Goal: Task Accomplishment & Management: Manage account settings

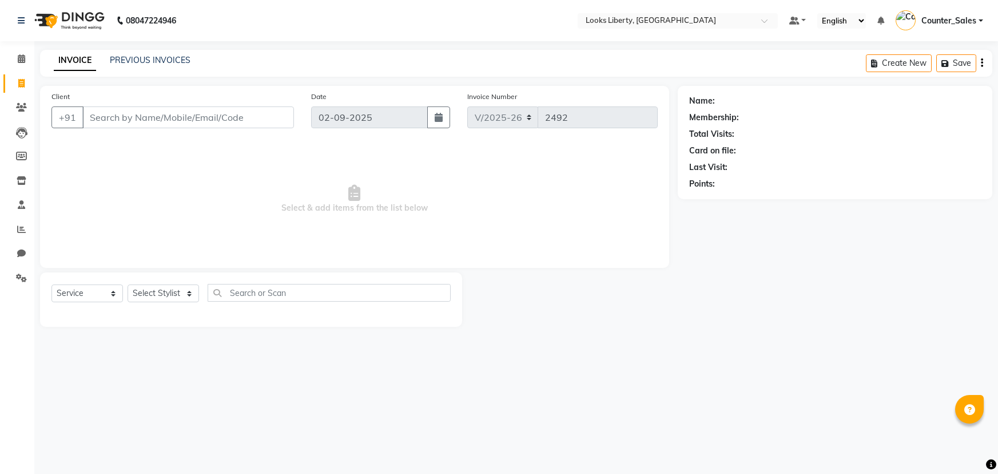
select select "4321"
select select "service"
click at [23, 57] on icon at bounding box center [21, 58] width 7 height 9
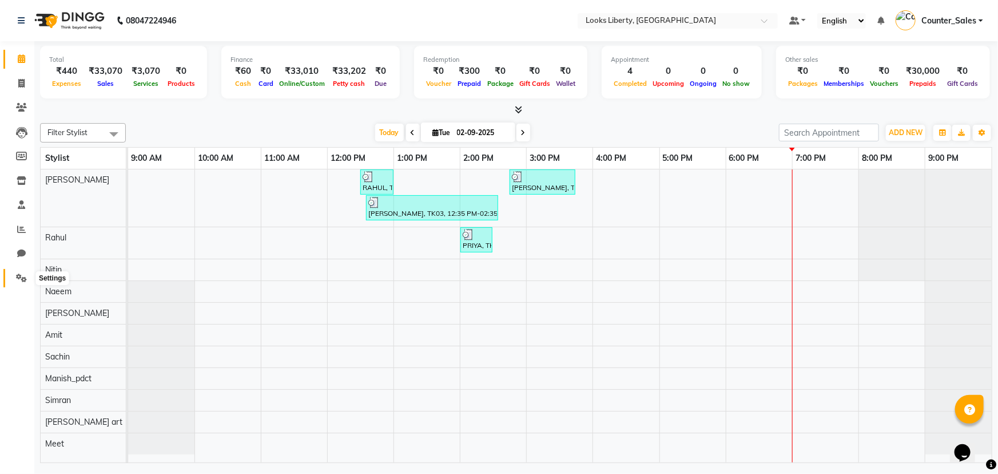
click at [15, 279] on span at bounding box center [21, 278] width 20 height 13
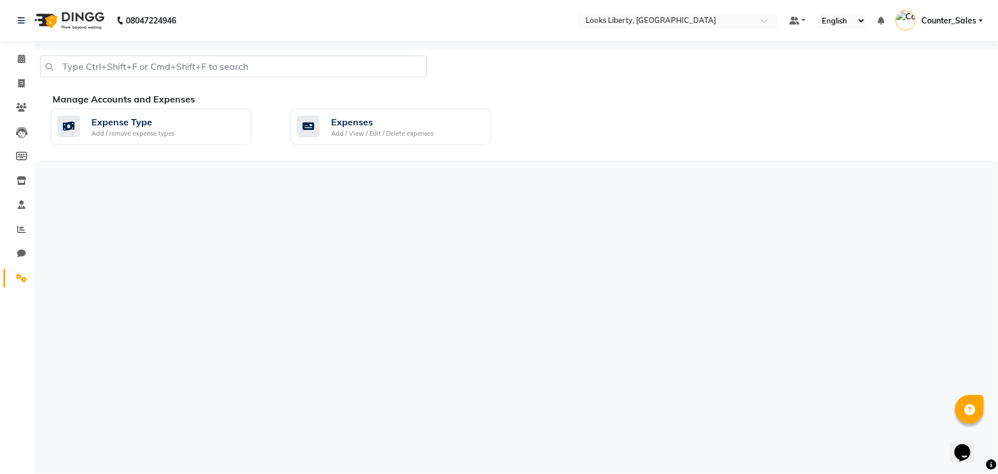
click at [402, 94] on div "Manage Accounts and Expenses" at bounding box center [527, 99] width 949 height 14
click at [410, 125] on div "Expenses" at bounding box center [382, 122] width 102 height 14
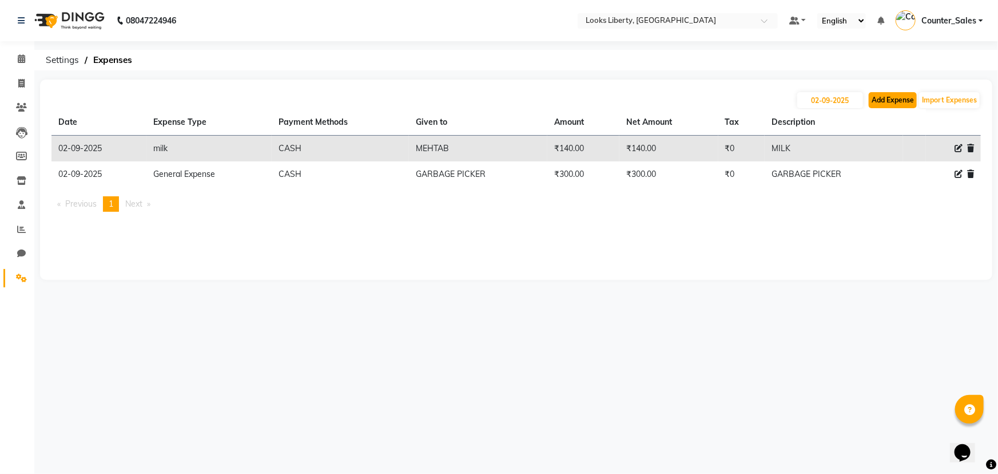
click at [910, 102] on button "Add Expense" at bounding box center [893, 100] width 48 height 16
select select "1"
select select "3126"
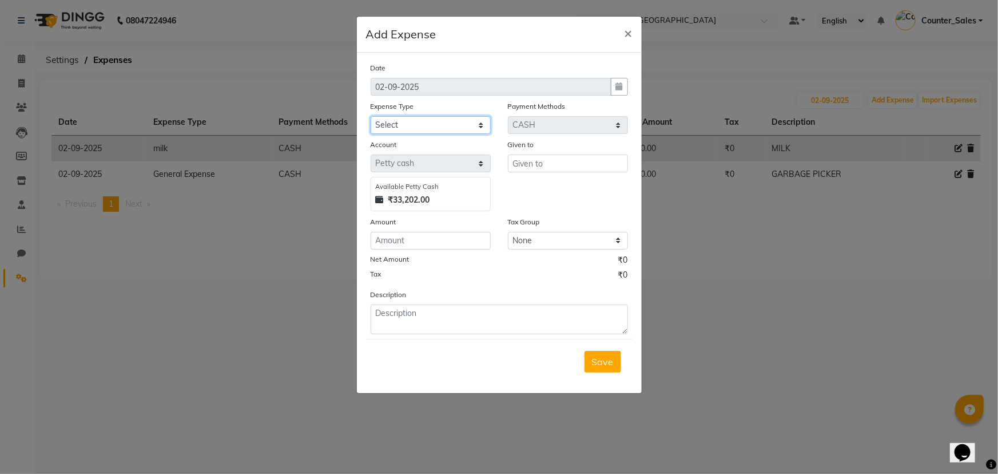
drag, startPoint x: 420, startPoint y: 122, endPoint x: 420, endPoint y: 133, distance: 10.3
click at [420, 122] on select "Select Bank Deposit Blinkit Cash Handover CLIENT Client ordered food Client Ref…" at bounding box center [431, 125] width 120 height 18
select select "24434"
click at [371, 117] on select "Select Bank Deposit Blinkit Cash Handover CLIENT Client ordered food Client Ref…" at bounding box center [431, 125] width 120 height 18
click at [521, 180] on div "Given to" at bounding box center [568, 174] width 137 height 73
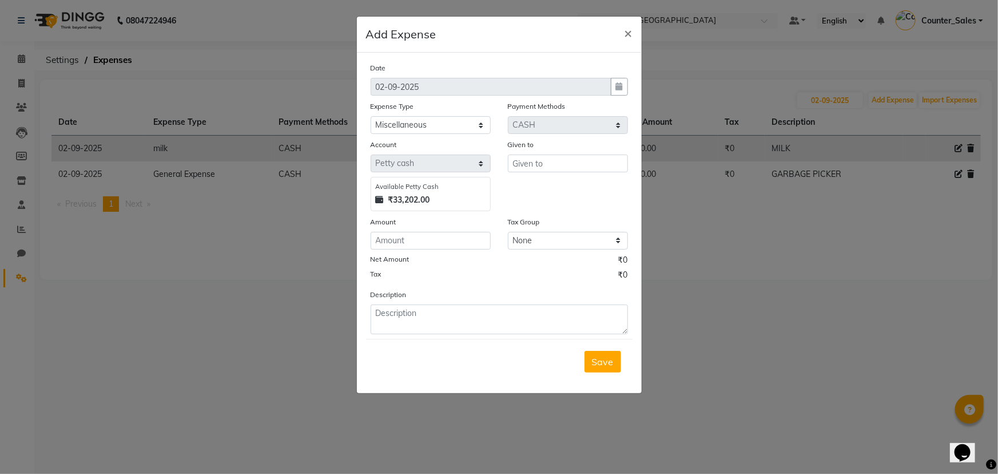
click at [525, 171] on div "Given to" at bounding box center [568, 174] width 137 height 73
click at [524, 170] on input "text" at bounding box center [568, 163] width 120 height 18
type input "nimbu mirchi"
click at [457, 231] on div "Amount" at bounding box center [431, 224] width 120 height 16
click at [457, 240] on input "number" at bounding box center [431, 241] width 120 height 18
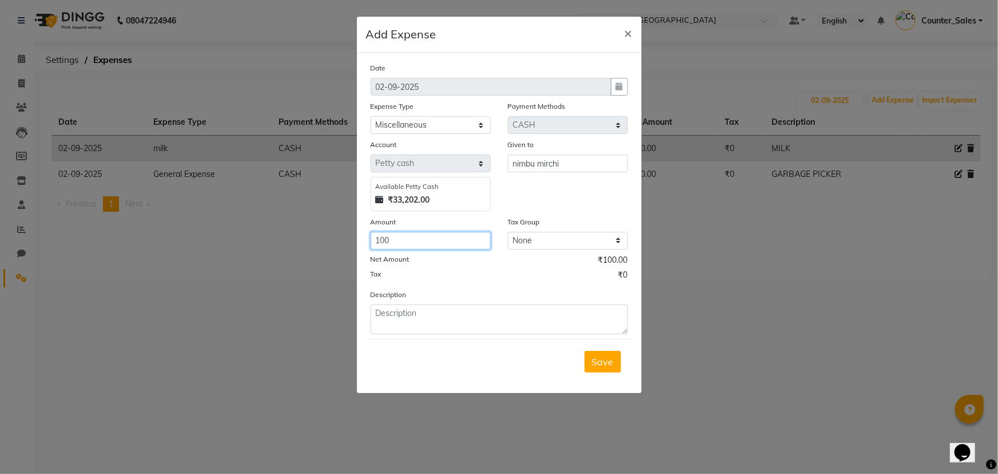
type input "100"
click at [477, 337] on form "Date [DATE] Expense Type Select Bank Deposit Blinkit Cash Handover CLIENT Clien…" at bounding box center [499, 223] width 267 height 322
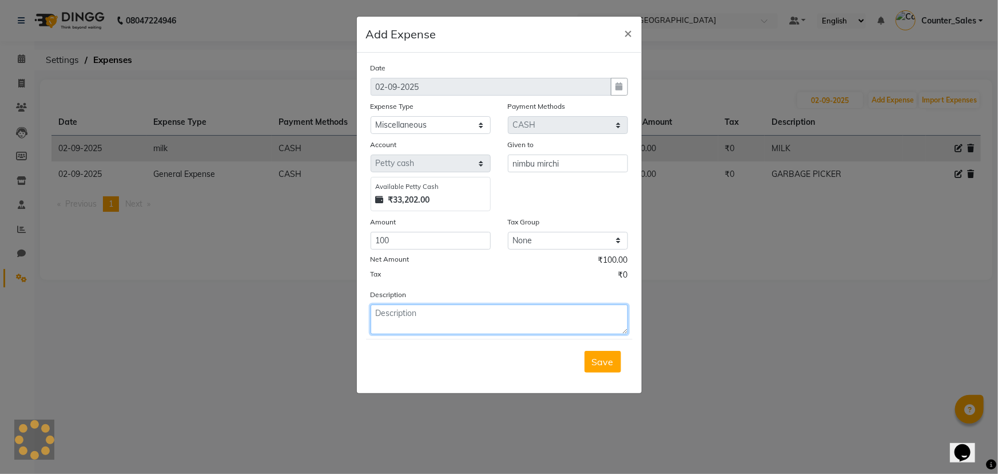
click at [469, 332] on textarea at bounding box center [499, 319] width 257 height 30
type textarea "monthly nimbu mirchi"
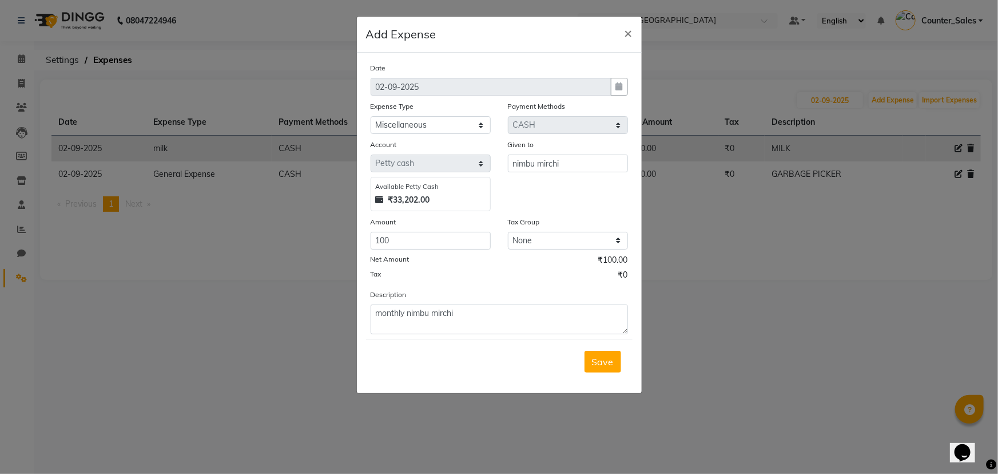
drag, startPoint x: 601, startPoint y: 359, endPoint x: 594, endPoint y: 357, distance: 7.2
click at [601, 359] on span "Save" at bounding box center [603, 361] width 22 height 11
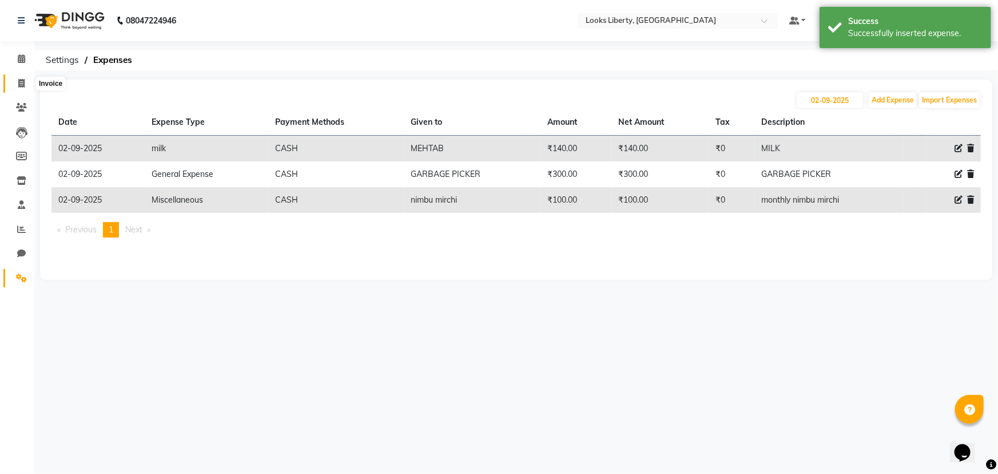
drag, startPoint x: 29, startPoint y: 86, endPoint x: 27, endPoint y: 78, distance: 7.6
click at [29, 86] on span at bounding box center [21, 83] width 20 height 13
select select "service"
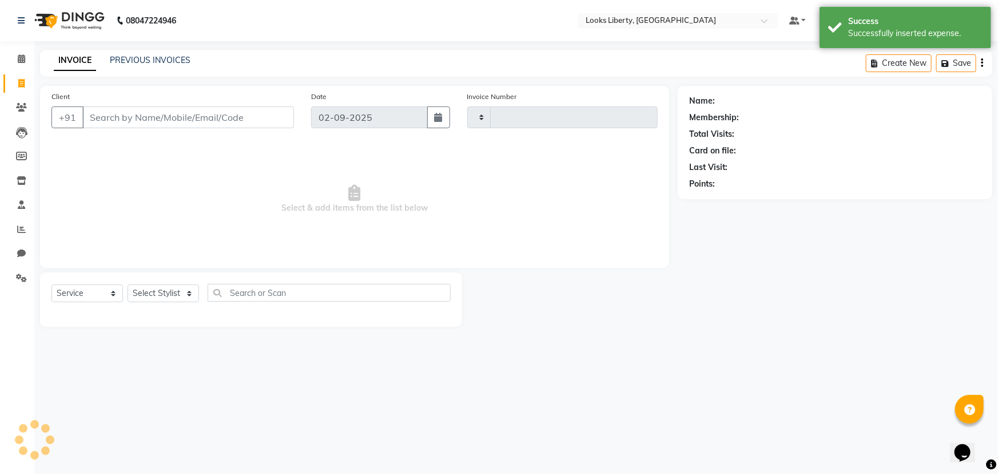
type input "2492"
select select "4321"
click at [25, 73] on li "Invoice" at bounding box center [17, 84] width 34 height 25
click at [22, 61] on icon at bounding box center [21, 58] width 7 height 9
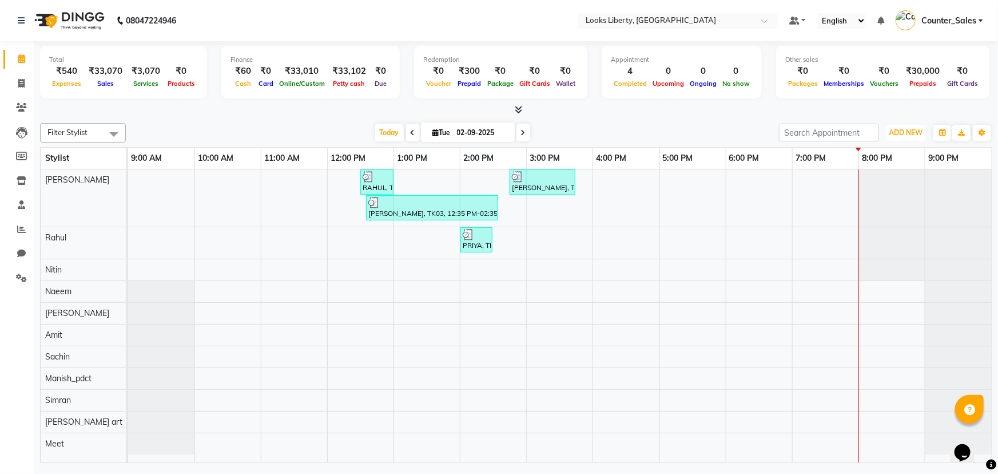
drag, startPoint x: 909, startPoint y: 129, endPoint x: 909, endPoint y: 145, distance: 16.0
click at [909, 129] on span "ADD NEW" at bounding box center [906, 132] width 34 height 9
click at [896, 176] on link "Add Expense" at bounding box center [880, 183] width 90 height 15
select select "1"
select select "3126"
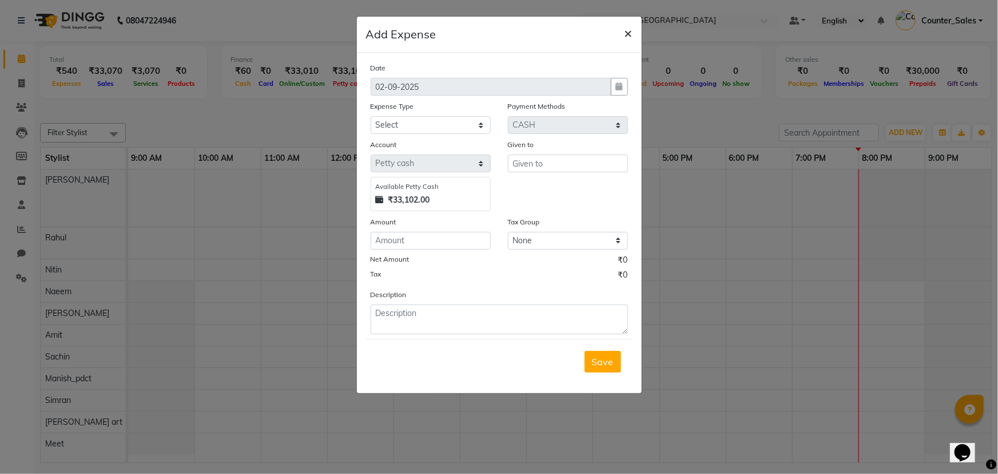
click at [625, 34] on span "×" at bounding box center [629, 32] width 8 height 17
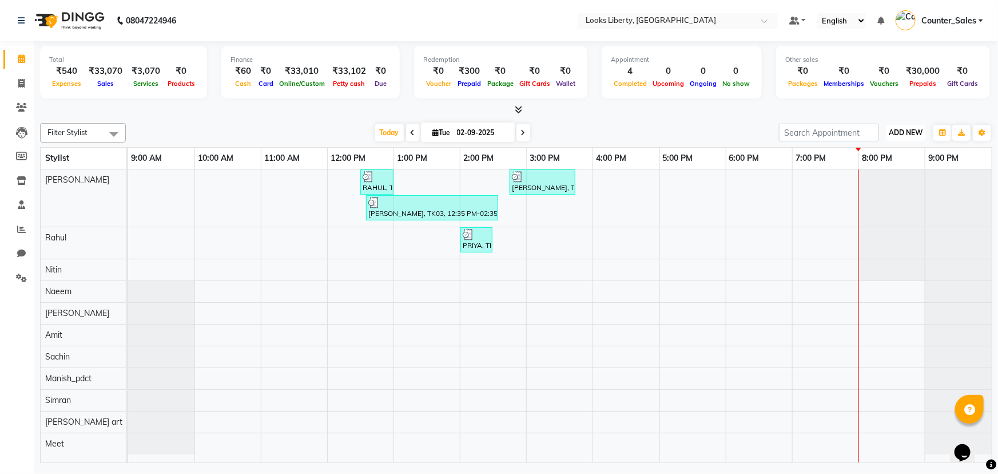
click at [894, 138] on button "ADD NEW Toggle Dropdown" at bounding box center [905, 133] width 39 height 16
click at [870, 178] on link "Add Expense" at bounding box center [880, 183] width 90 height 15
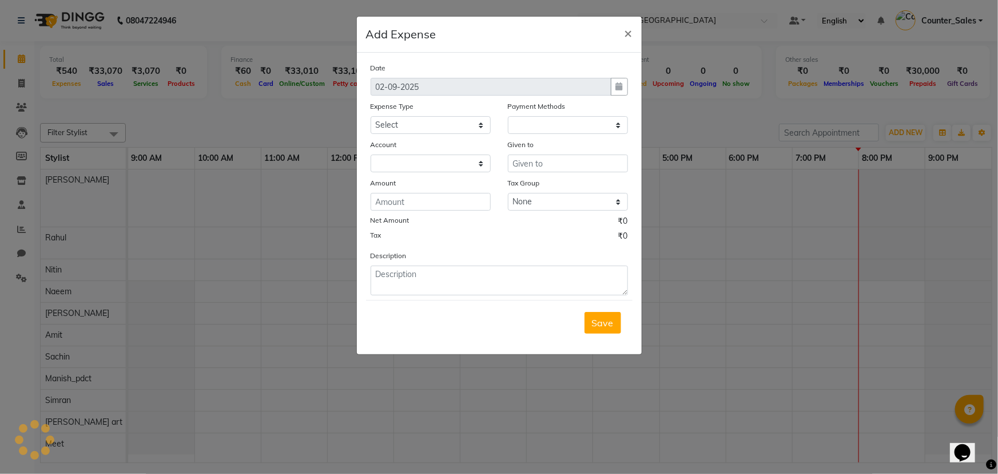
select select "1"
select select "3126"
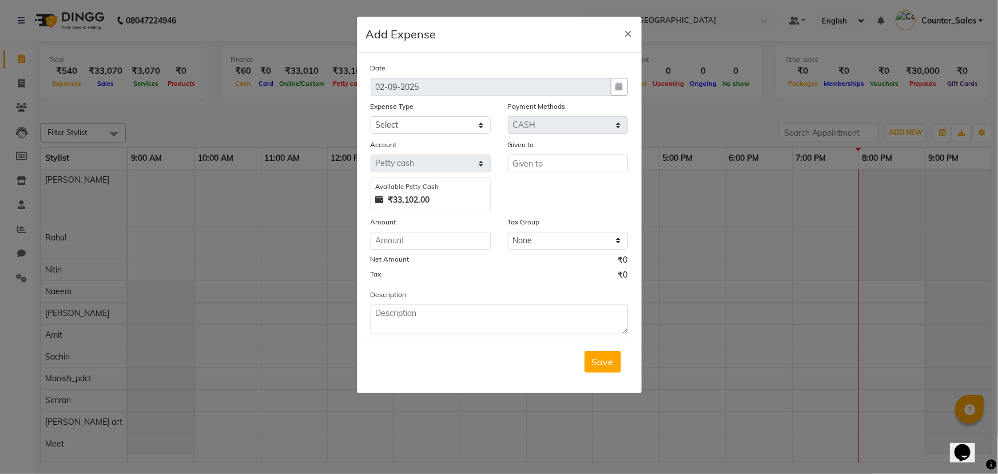
drag, startPoint x: 486, startPoint y: 115, endPoint x: 470, endPoint y: 135, distance: 26.0
click at [480, 125] on div "Expense Type Select Bank Deposit Blinkit Cash Handover CLIENT Client ordered fo…" at bounding box center [430, 117] width 137 height 34
click at [464, 138] on div "Account" at bounding box center [431, 146] width 120 height 16
click at [460, 132] on select "Select Bank Deposit Blinkit Cash Handover CLIENT Client ordered food Client Ref…" at bounding box center [431, 125] width 120 height 18
select select "24169"
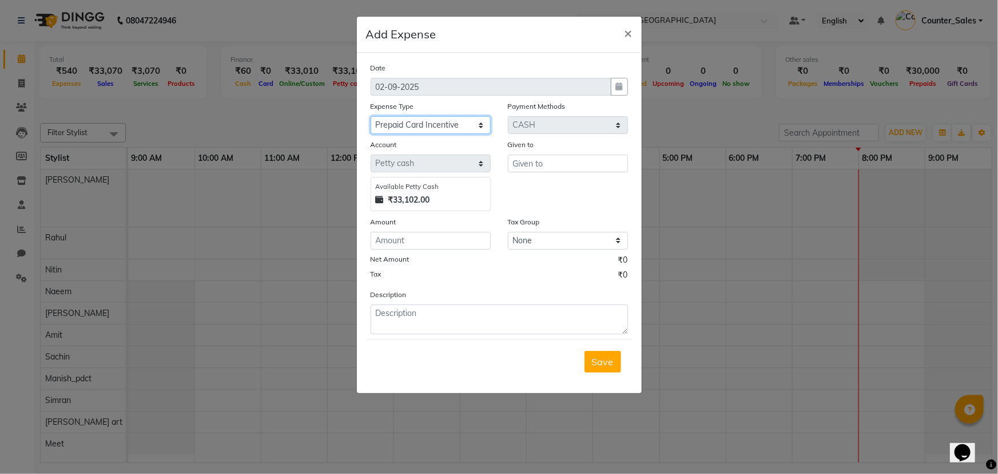
click at [371, 117] on select "Select Bank Deposit Blinkit Cash Handover CLIENT Client ordered food Client Ref…" at bounding box center [431, 125] width 120 height 18
click at [526, 182] on div "Given to" at bounding box center [568, 174] width 137 height 73
click at [532, 166] on input "text" at bounding box center [568, 163] width 120 height 18
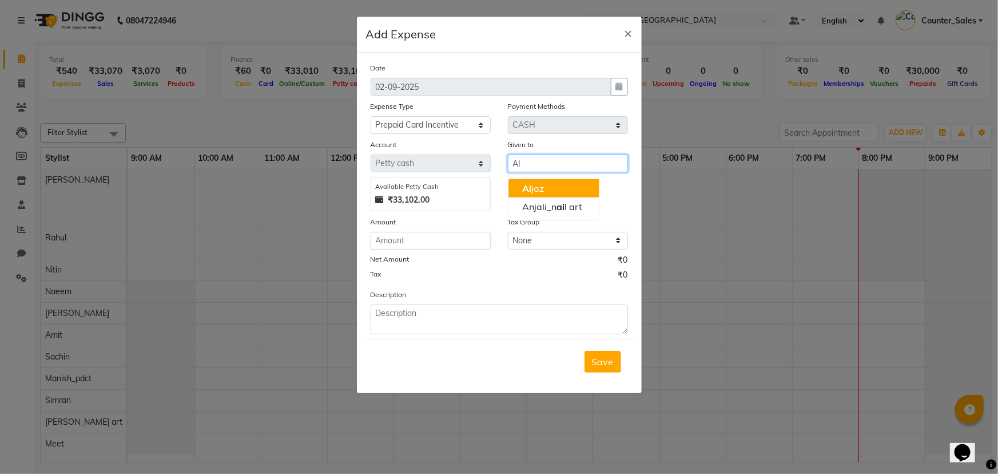
click at [532, 181] on button "Ai jaz" at bounding box center [554, 188] width 90 height 18
type input "[PERSON_NAME]"
click at [441, 229] on div "Amount" at bounding box center [431, 224] width 120 height 16
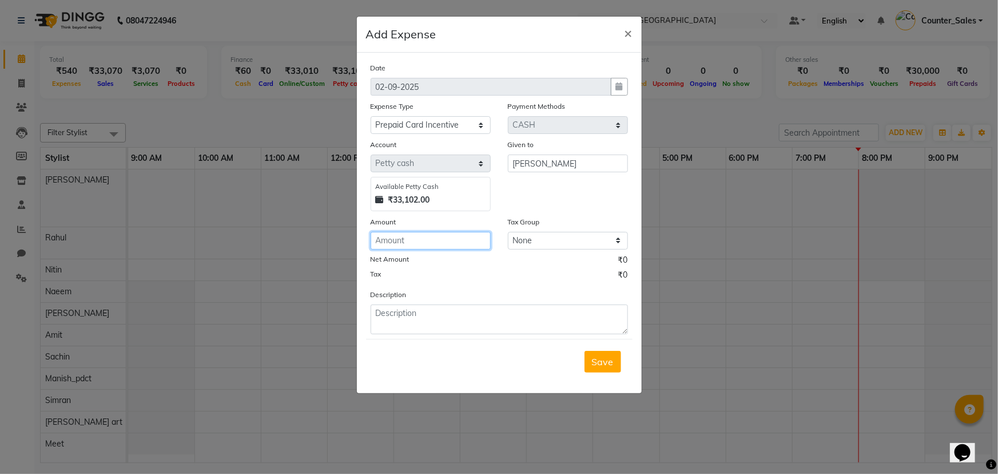
click at [437, 233] on input "number" at bounding box center [431, 241] width 120 height 18
type input "1500"
click at [452, 298] on div "Description" at bounding box center [499, 311] width 275 height 46
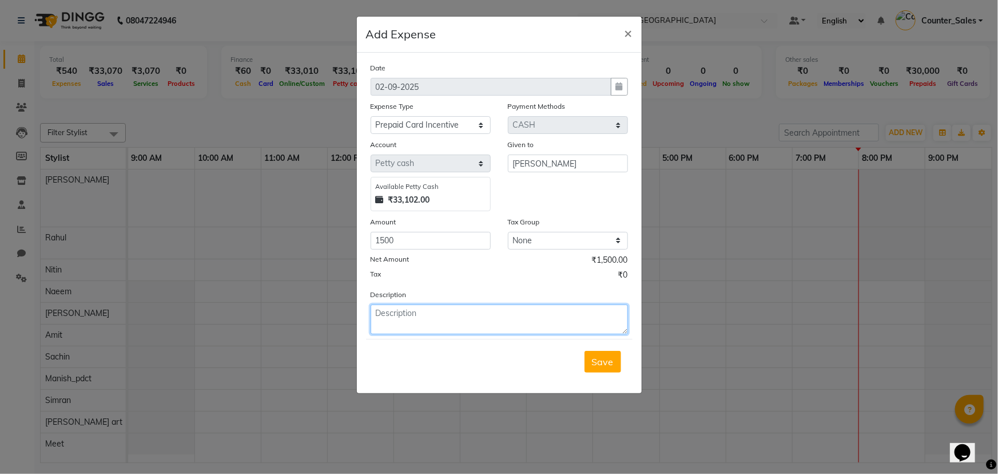
click at [446, 319] on textarea at bounding box center [499, 319] width 257 height 30
type textarea "[PERSON_NAME]"
drag, startPoint x: 607, startPoint y: 366, endPoint x: 589, endPoint y: 360, distance: 18.1
click at [604, 366] on span "Save" at bounding box center [603, 361] width 22 height 11
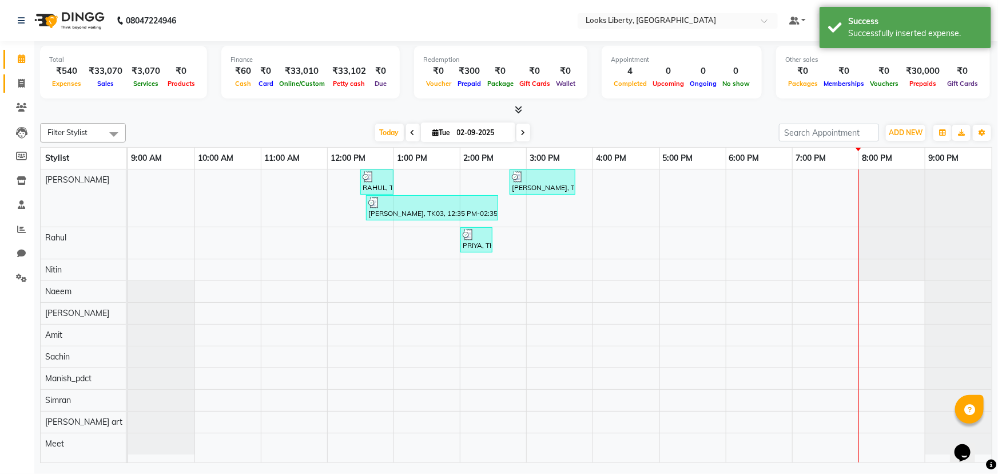
click at [17, 88] on span at bounding box center [21, 83] width 20 height 13
select select "service"
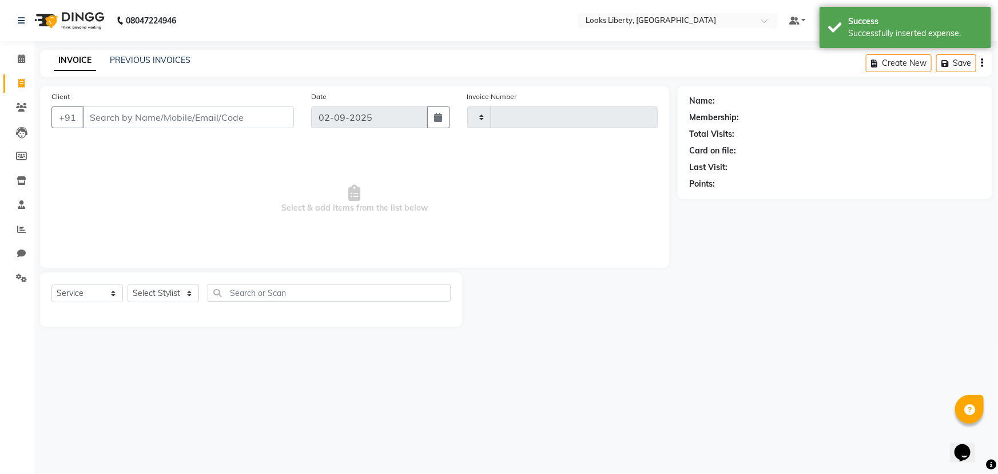
click at [16, 47] on li "Calendar" at bounding box center [17, 59] width 34 height 25
type input "2492"
select select "4321"
click at [19, 60] on icon at bounding box center [21, 58] width 7 height 9
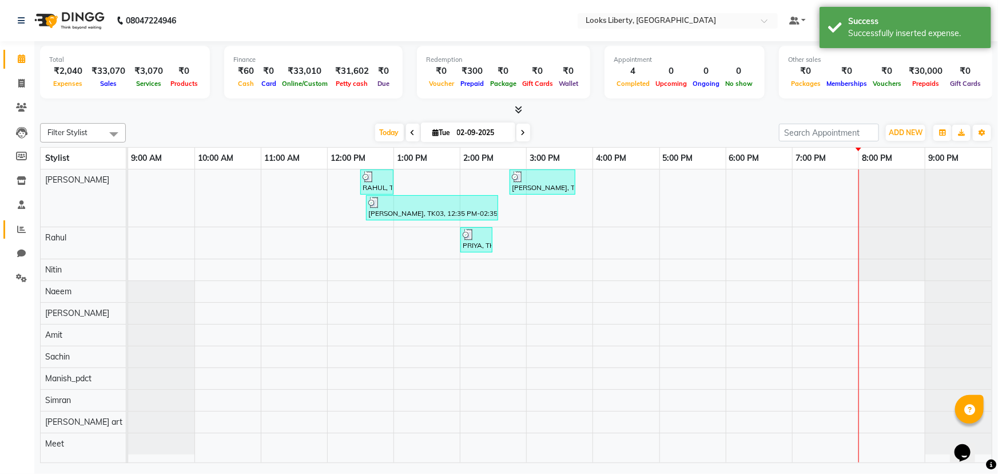
click at [19, 220] on link "Reports" at bounding box center [16, 229] width 27 height 19
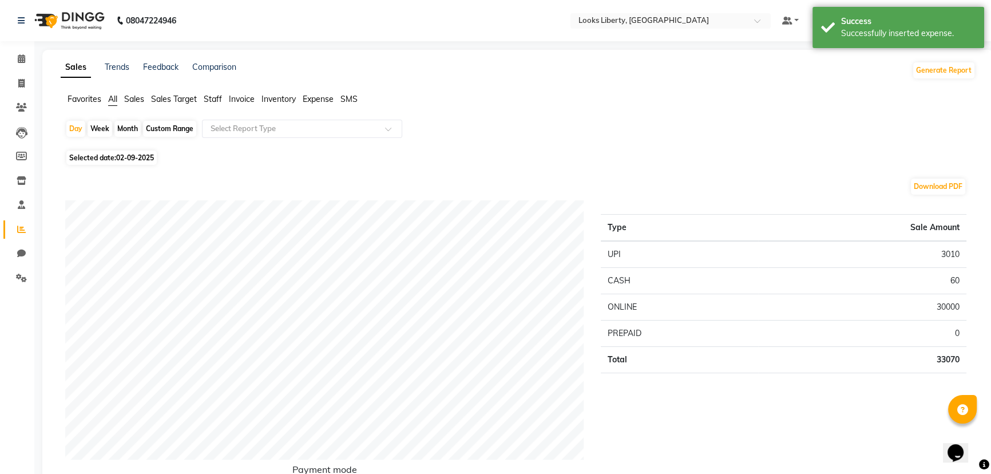
click at [212, 100] on span "Staff" at bounding box center [213, 99] width 18 height 10
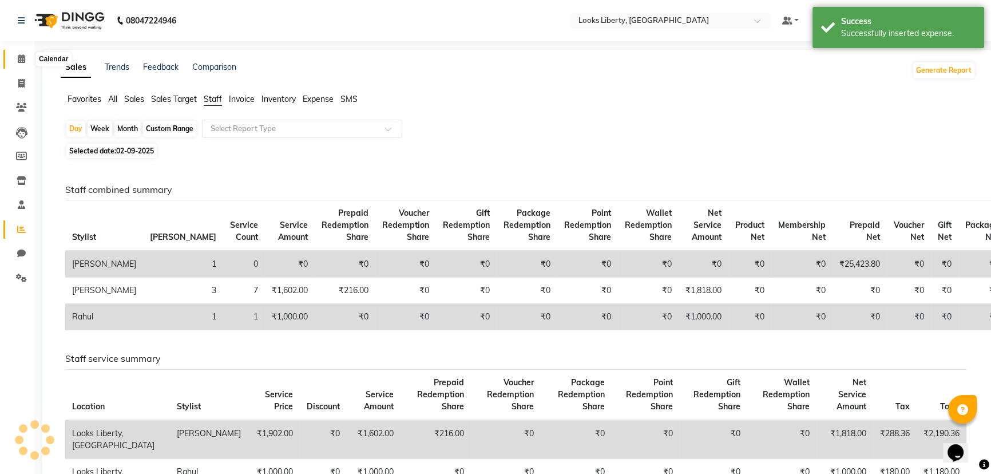
click at [19, 60] on icon at bounding box center [21, 58] width 7 height 9
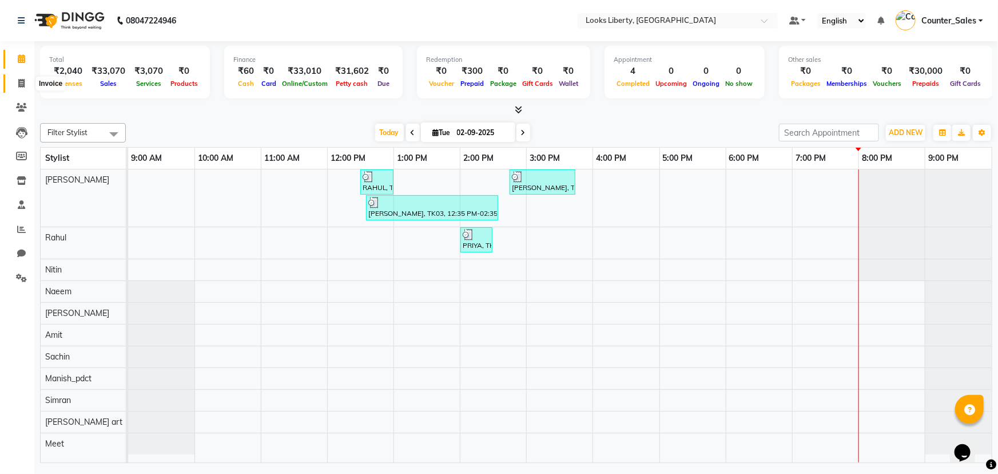
click at [26, 88] on span at bounding box center [21, 83] width 20 height 13
select select "4321"
select select "service"
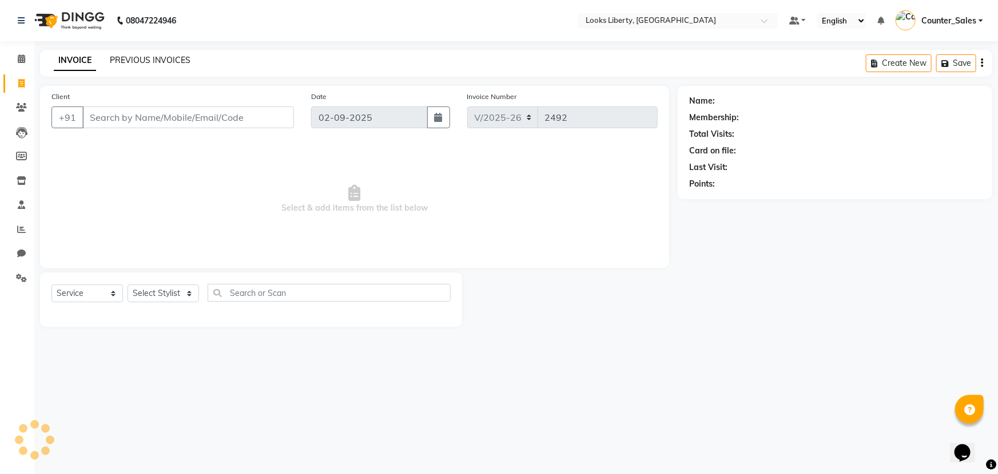
click at [146, 58] on link "PREVIOUS INVOICES" at bounding box center [150, 60] width 81 height 10
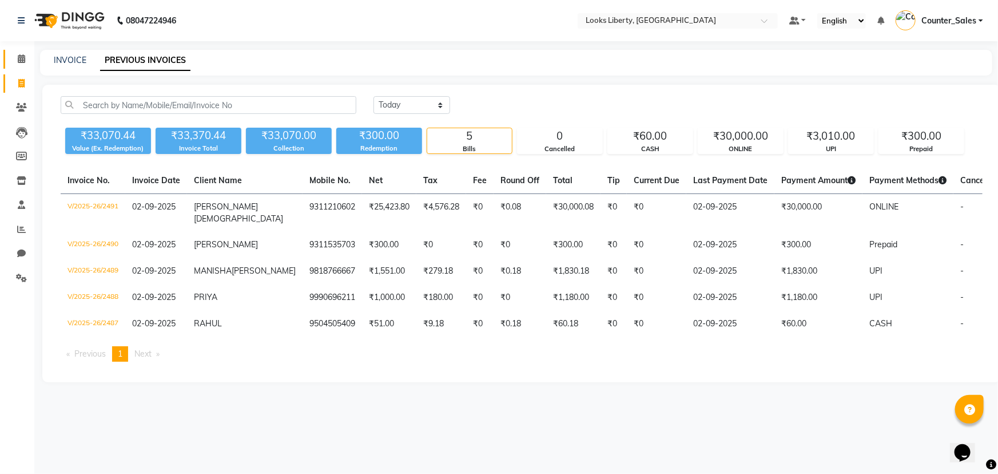
click at [23, 61] on icon at bounding box center [21, 58] width 7 height 9
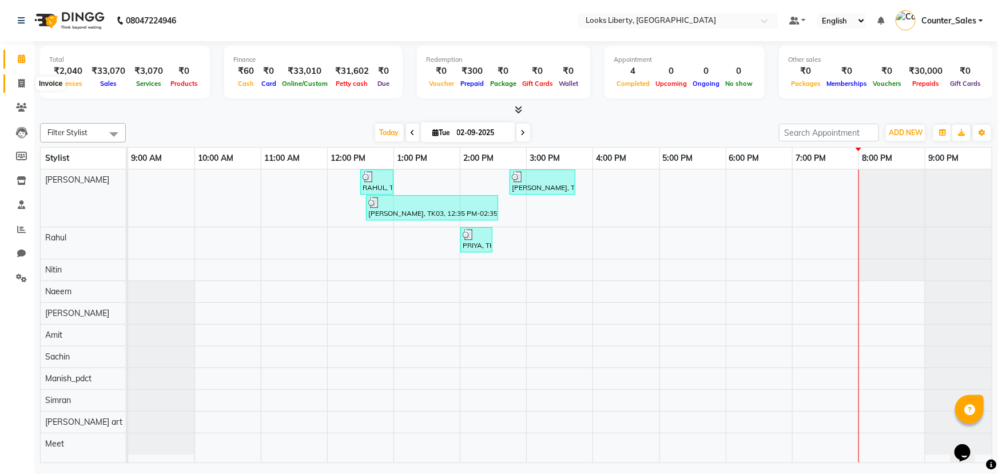
click at [16, 86] on span at bounding box center [21, 83] width 20 height 13
select select "4321"
select select "service"
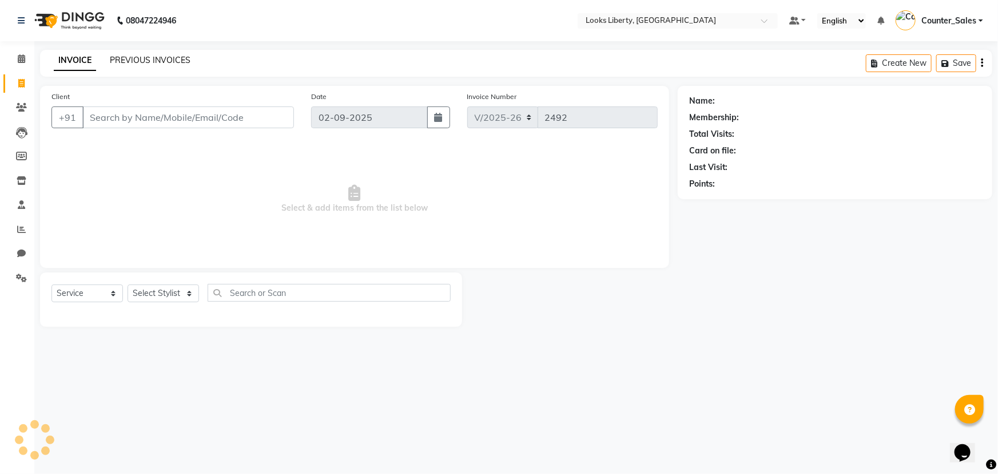
click at [141, 56] on link "PREVIOUS INVOICES" at bounding box center [150, 60] width 81 height 10
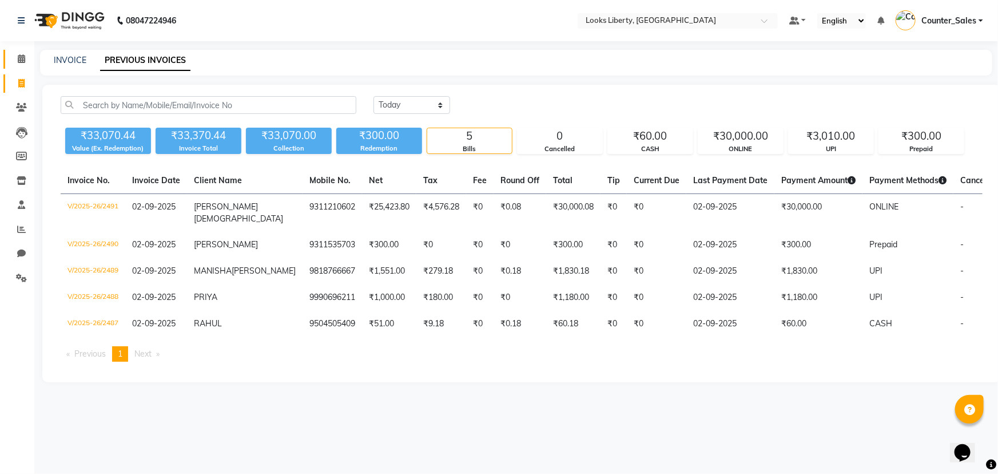
click at [11, 51] on link "Calendar" at bounding box center [16, 59] width 27 height 19
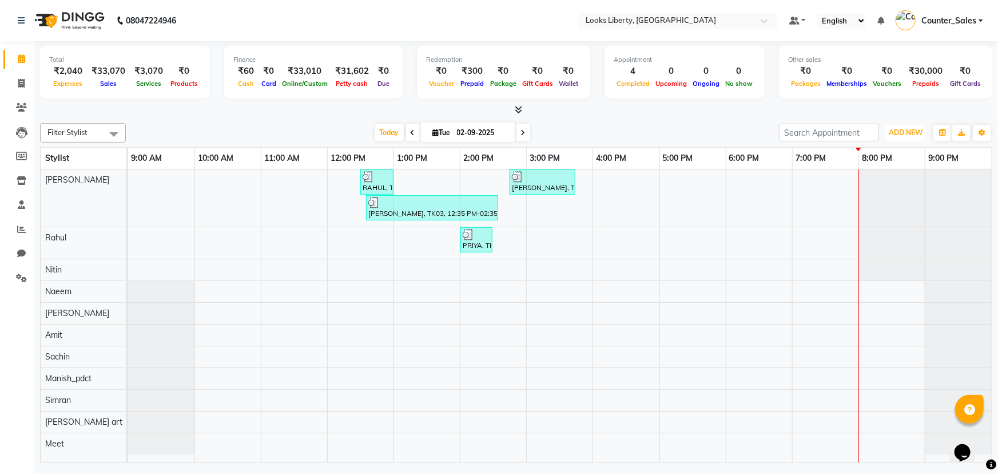
click at [903, 138] on button "ADD NEW Toggle Dropdown" at bounding box center [905, 133] width 39 height 16
click at [897, 177] on link "Add Expense" at bounding box center [880, 183] width 90 height 15
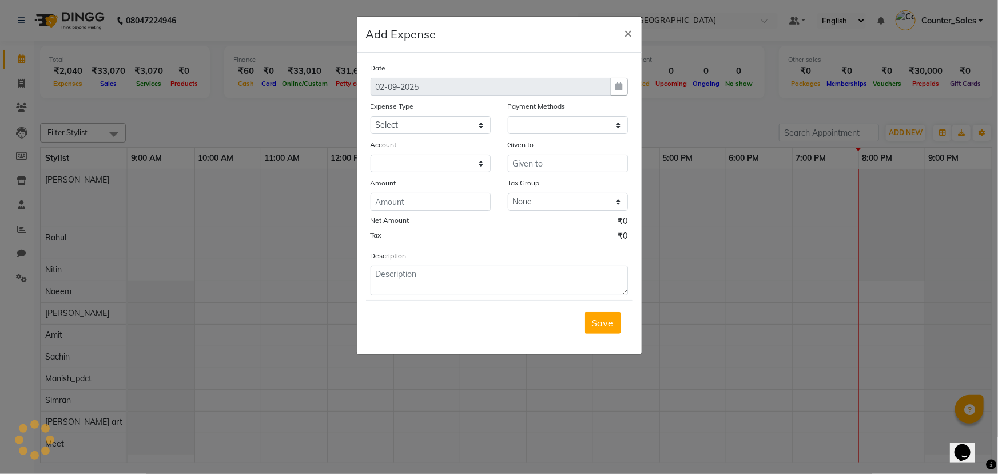
select select "1"
select select "3126"
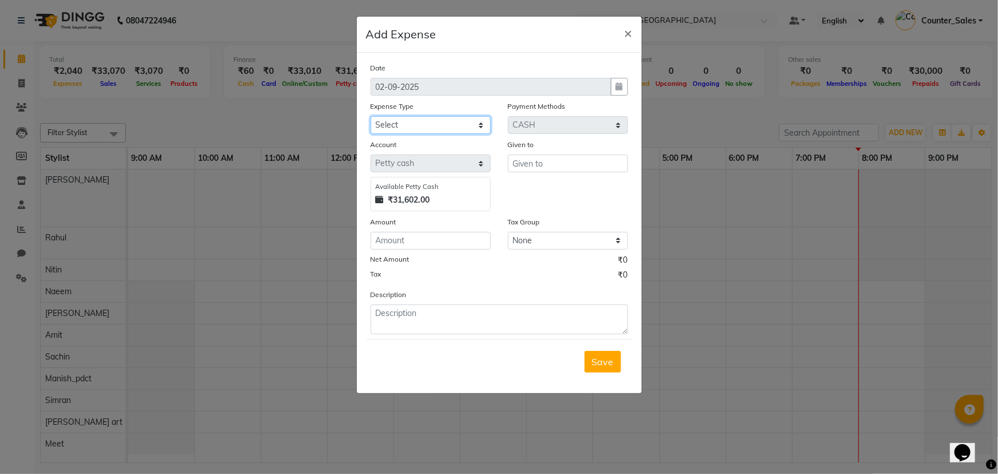
click at [480, 130] on select "Select Bank Deposit Blinkit Cash Handover CLIENT Client ordered food Client Ref…" at bounding box center [431, 125] width 120 height 18
select select "24070"
click at [371, 117] on select "Select Bank Deposit Blinkit Cash Handover CLIENT Client ordered food Client Ref…" at bounding box center [431, 125] width 120 height 18
click at [556, 169] on input "text" at bounding box center [568, 163] width 120 height 18
type input "STAFF"
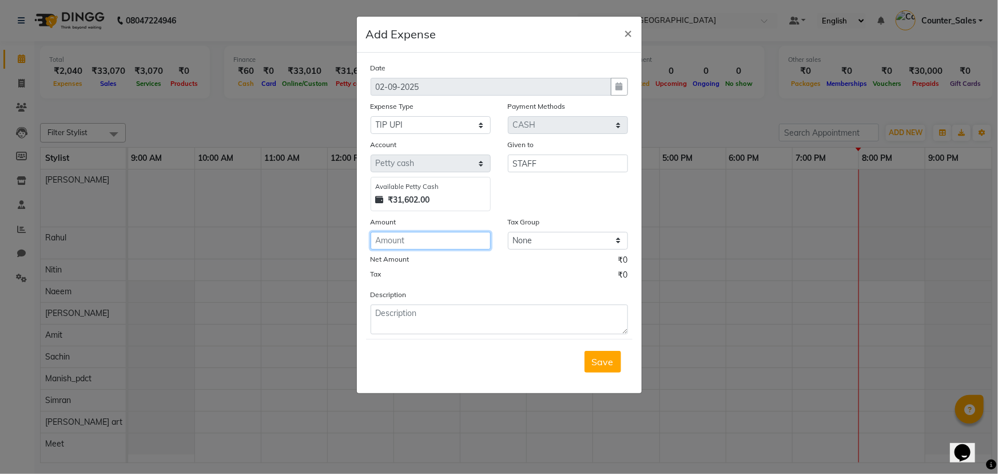
click at [454, 246] on input "number" at bounding box center [431, 241] width 120 height 18
click at [439, 237] on input "500" at bounding box center [431, 241] width 120 height 18
type input "500"
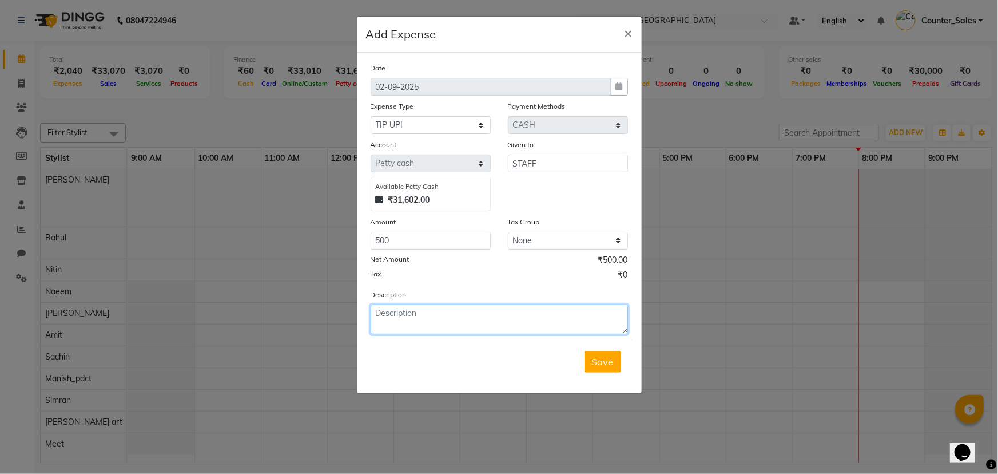
click at [455, 320] on textarea at bounding box center [499, 319] width 257 height 30
type textarea "STAFF"
click at [596, 370] on button "Save" at bounding box center [603, 362] width 37 height 22
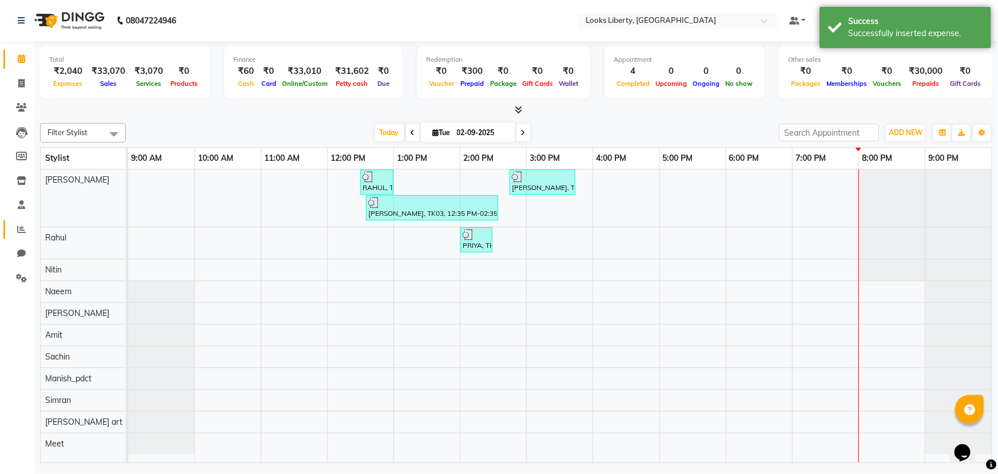
click at [26, 236] on link "Reports" at bounding box center [16, 229] width 27 height 19
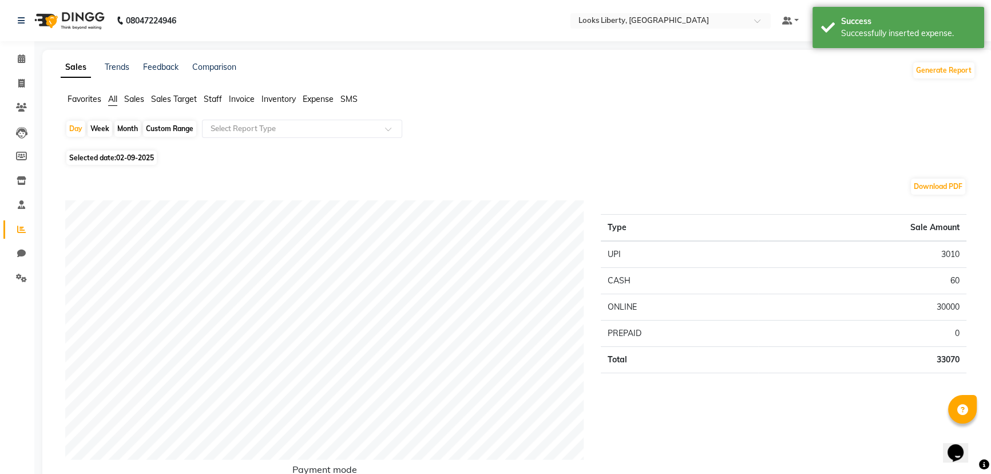
click at [328, 97] on span "Expense" at bounding box center [318, 99] width 31 height 10
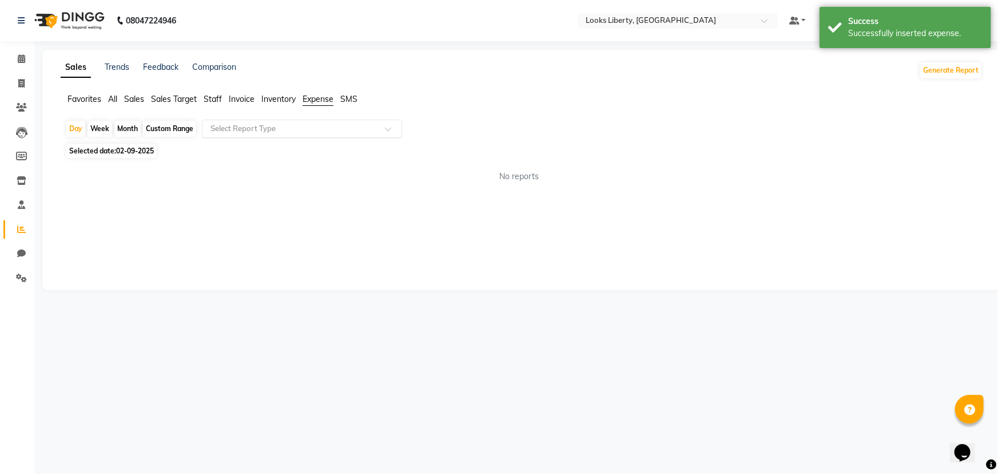
drag, startPoint x: 339, startPoint y: 118, endPoint x: 347, endPoint y: 134, distance: 18.2
click at [347, 134] on div "Select Report Type" at bounding box center [302, 129] width 200 height 18
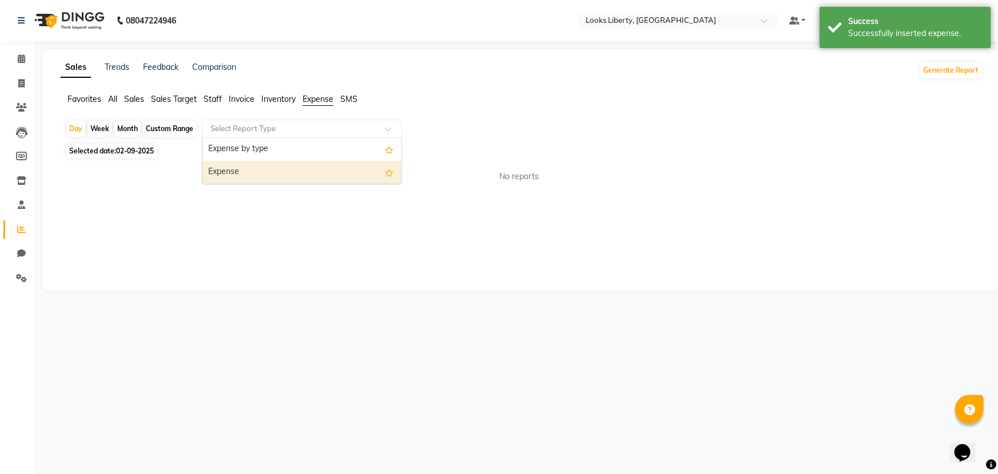
click at [359, 169] on div "Expense by type Expense" at bounding box center [302, 161] width 199 height 46
click at [359, 169] on div "Expense" at bounding box center [302, 172] width 199 height 23
select select "full_report"
select select "pdf"
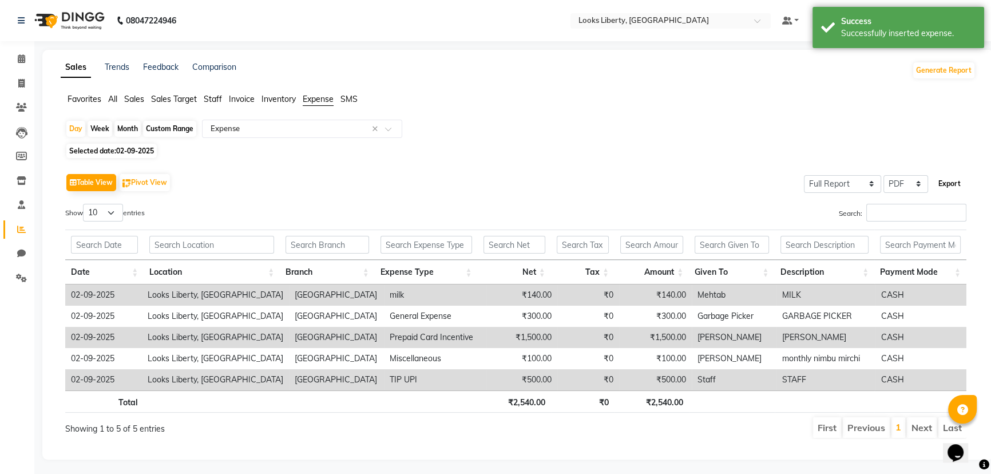
click at [949, 181] on button "Export" at bounding box center [949, 183] width 31 height 19
select select "sans-serif"
select select "11px"
select select "template_2"
select select "A4"
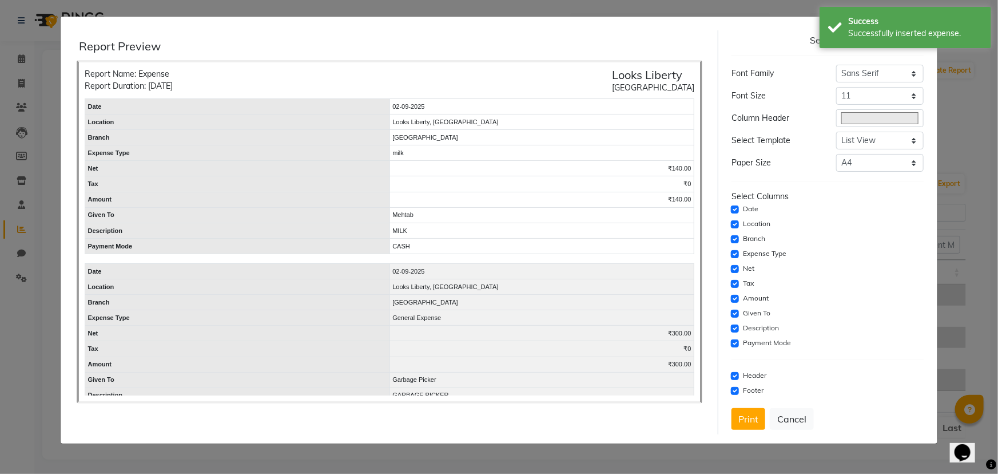
click at [743, 415] on button "Print" at bounding box center [749, 419] width 34 height 22
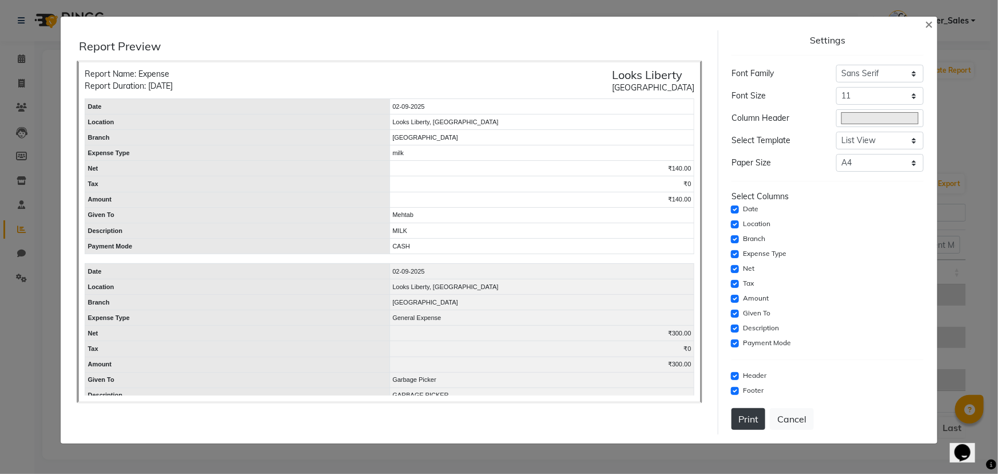
click at [748, 421] on button "Print" at bounding box center [749, 419] width 34 height 22
click at [931, 23] on span "×" at bounding box center [929, 23] width 8 height 17
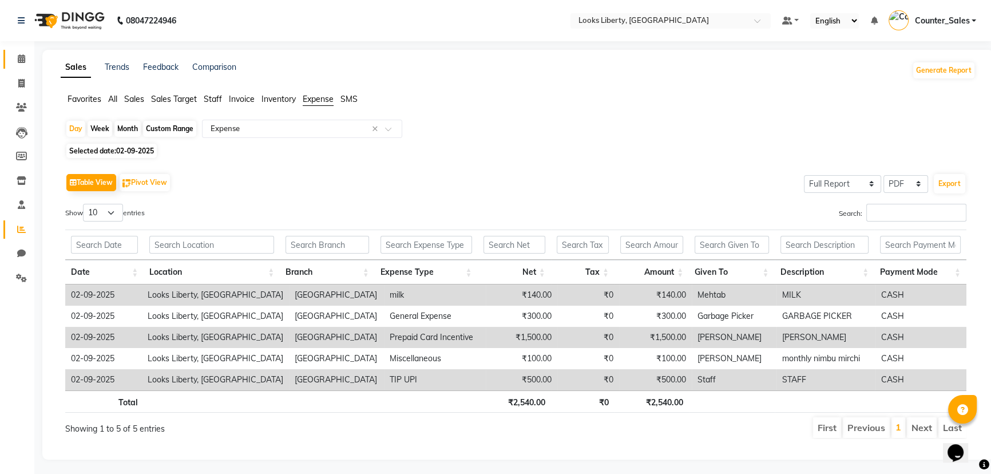
click at [23, 65] on link "Calendar" at bounding box center [16, 59] width 27 height 19
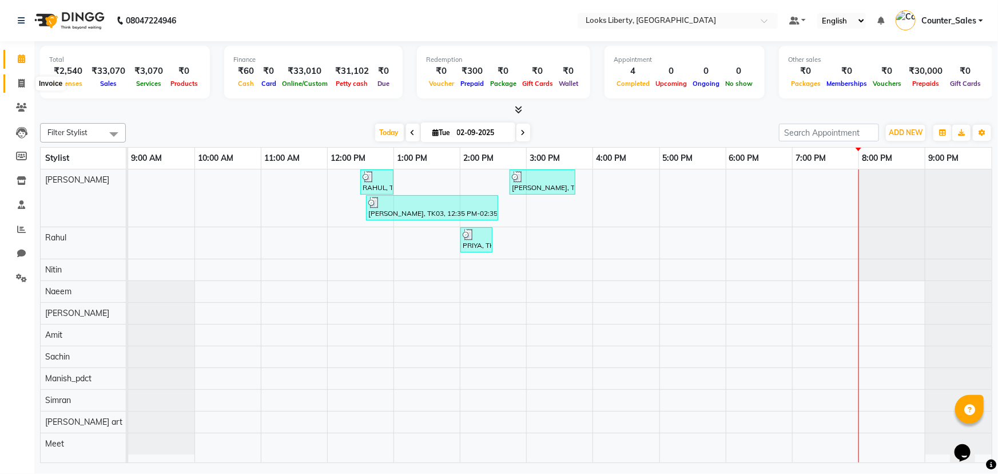
click at [16, 81] on span at bounding box center [21, 83] width 20 height 13
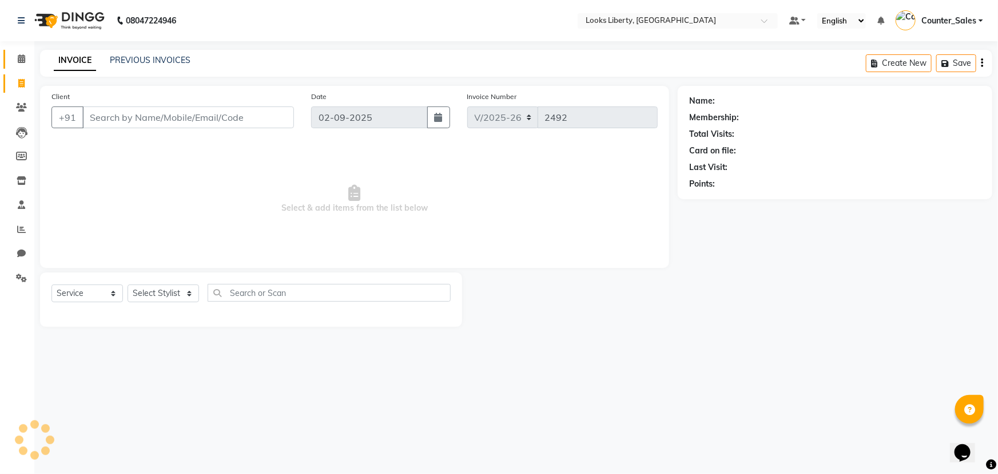
click at [9, 56] on link "Calendar" at bounding box center [16, 59] width 27 height 19
